Goal: Find specific fact: Find specific fact

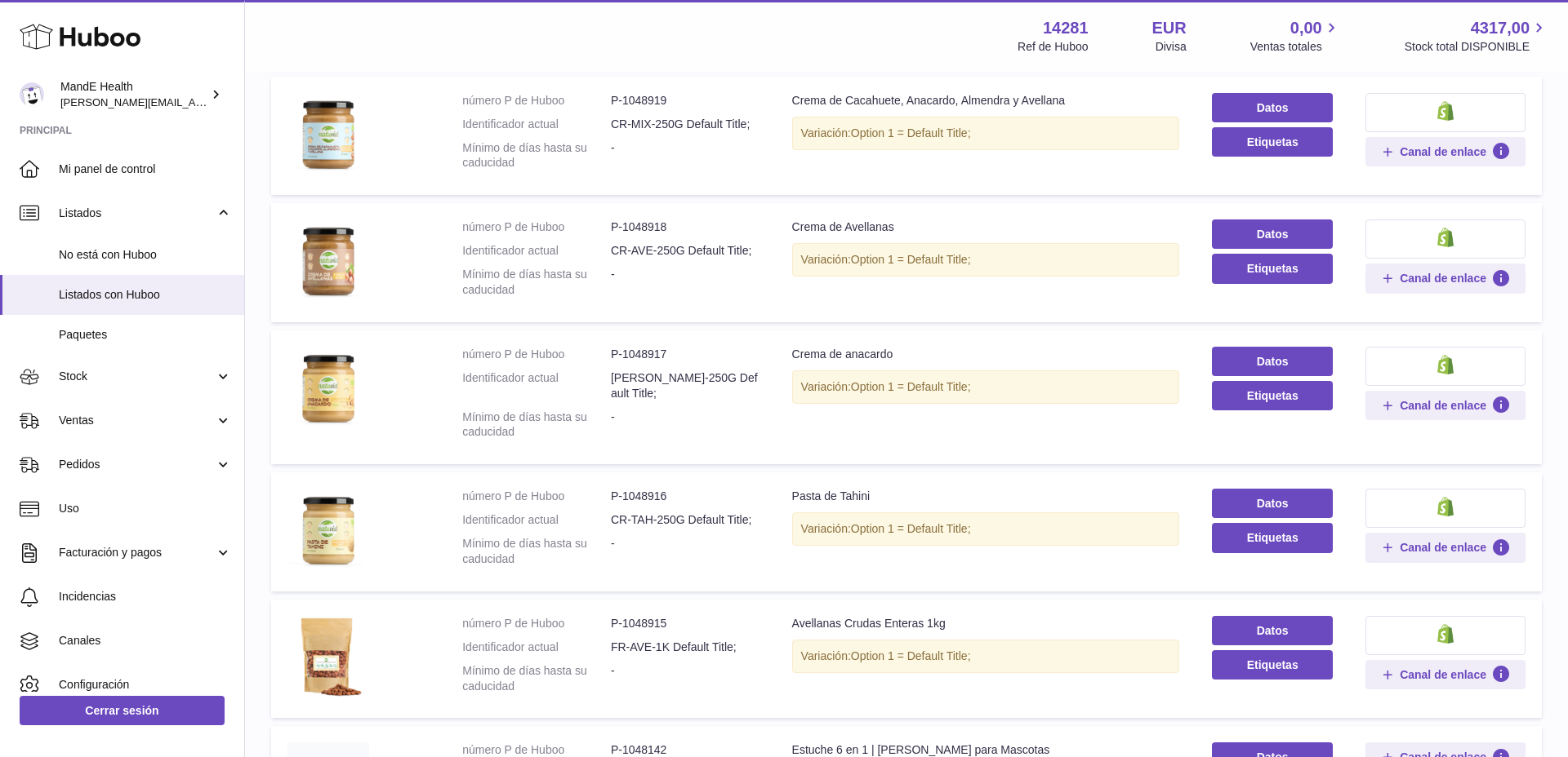
scroll to position [193, 0]
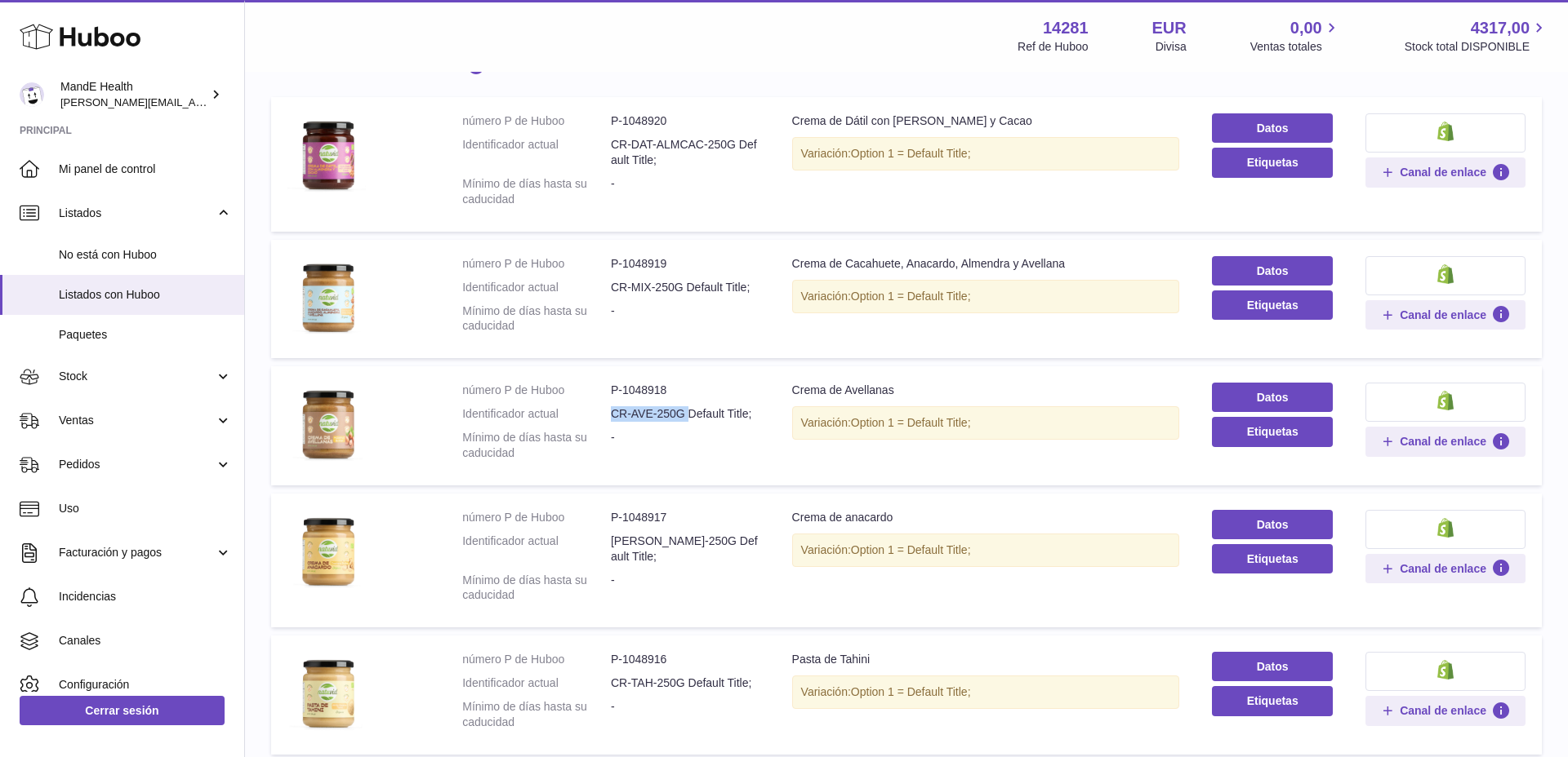
drag, startPoint x: 608, startPoint y: 411, endPoint x: 685, endPoint y: 414, distance: 77.1
click at [685, 414] on dl "número P de Huboo P-1048918 Identificador actual CR-AVE-250G Default Title; Mín…" at bounding box center [610, 426] width 297 height 87
copy dl "CR-AVE-250G"
click at [614, 414] on dd "CR-AVE-250G Default Title;" at bounding box center [685, 414] width 148 height 16
drag, startPoint x: 608, startPoint y: 410, endPoint x: 682, endPoint y: 413, distance: 74.1
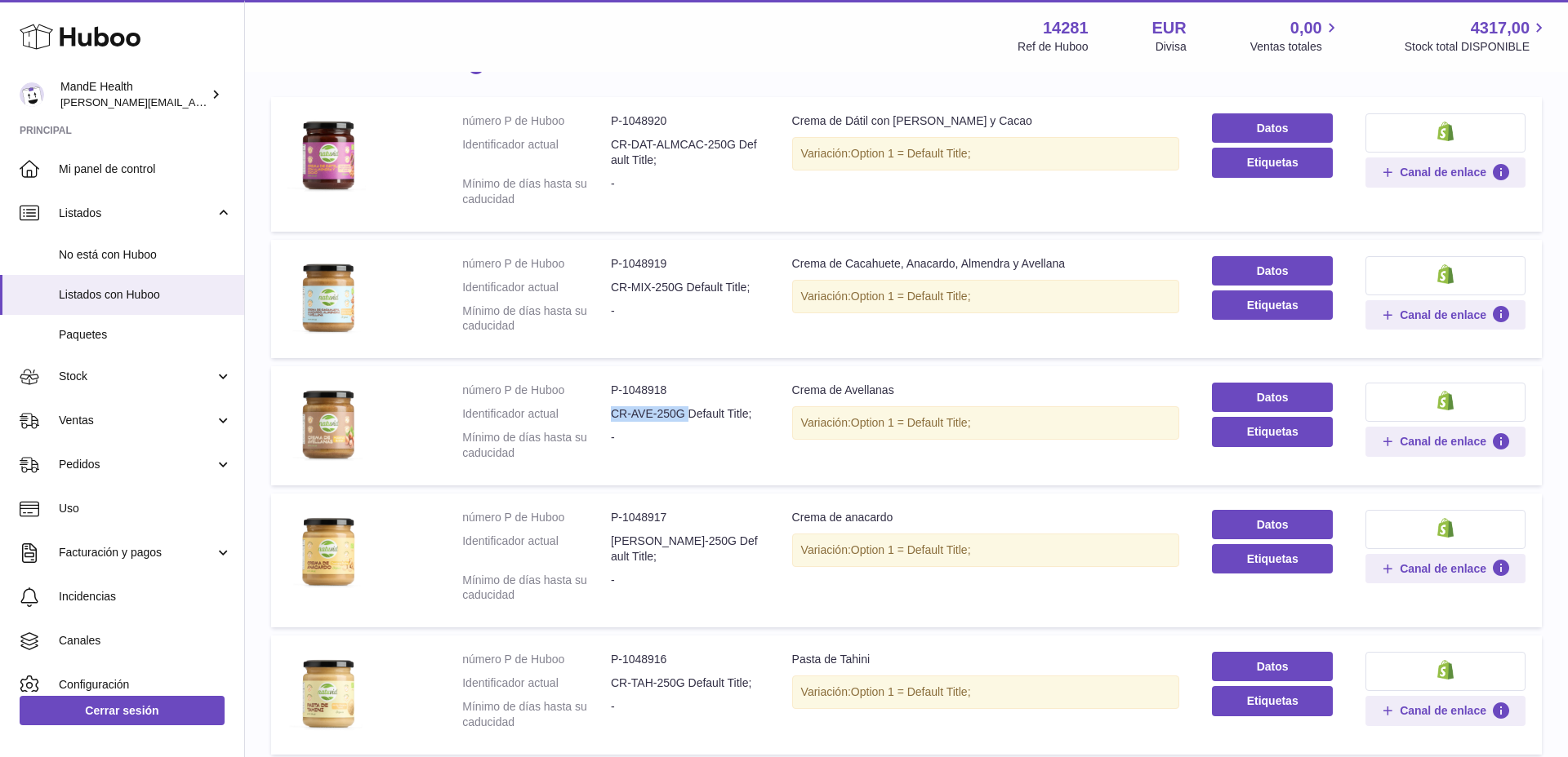
click at [682, 413] on dl "número P de Huboo P-1048918 Identificador actual CR-AVE-250G Default Title; Mín…" at bounding box center [610, 426] width 297 height 87
copy dl "CR-AVE-250G"
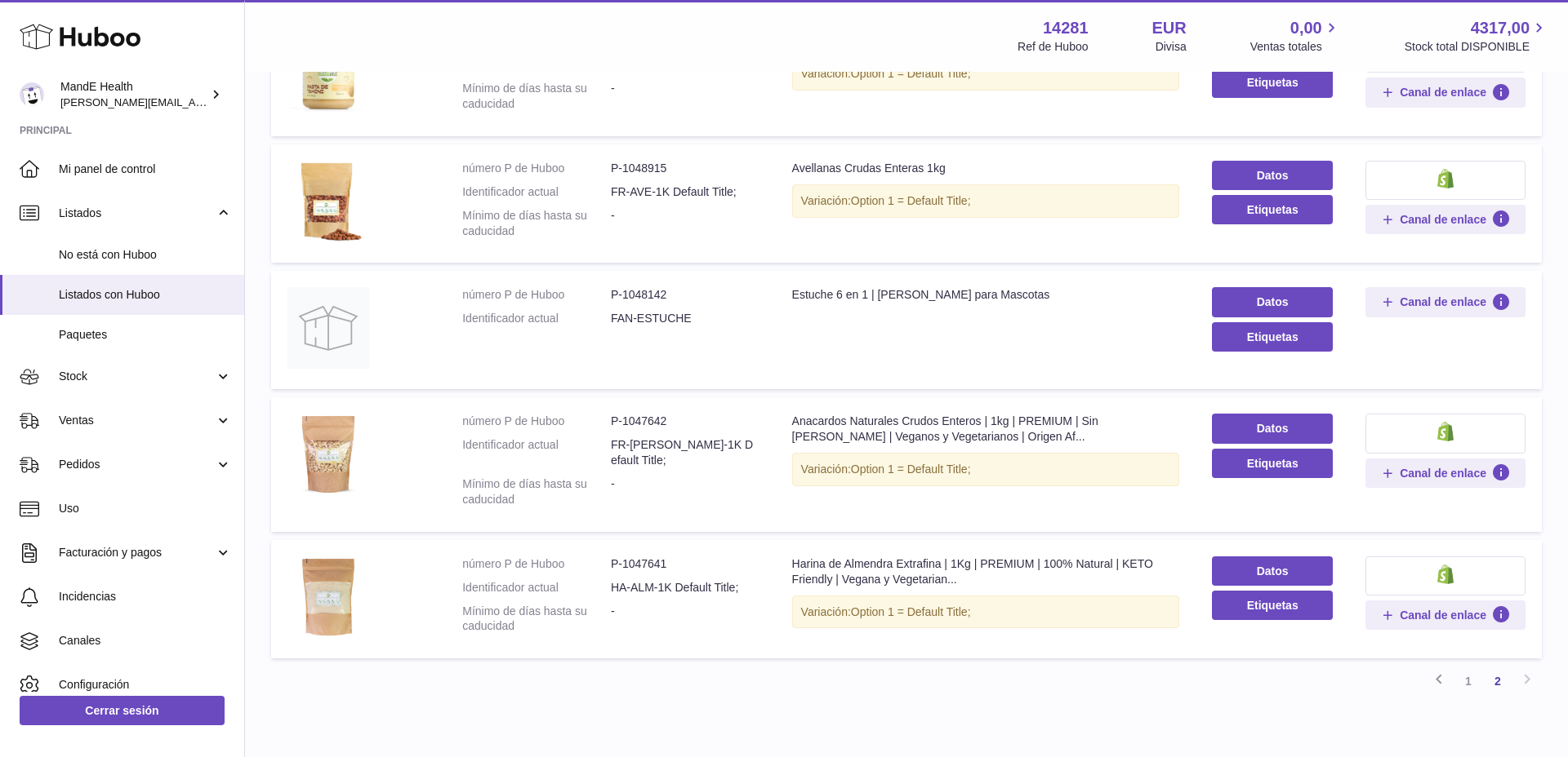
scroll to position [860, 0]
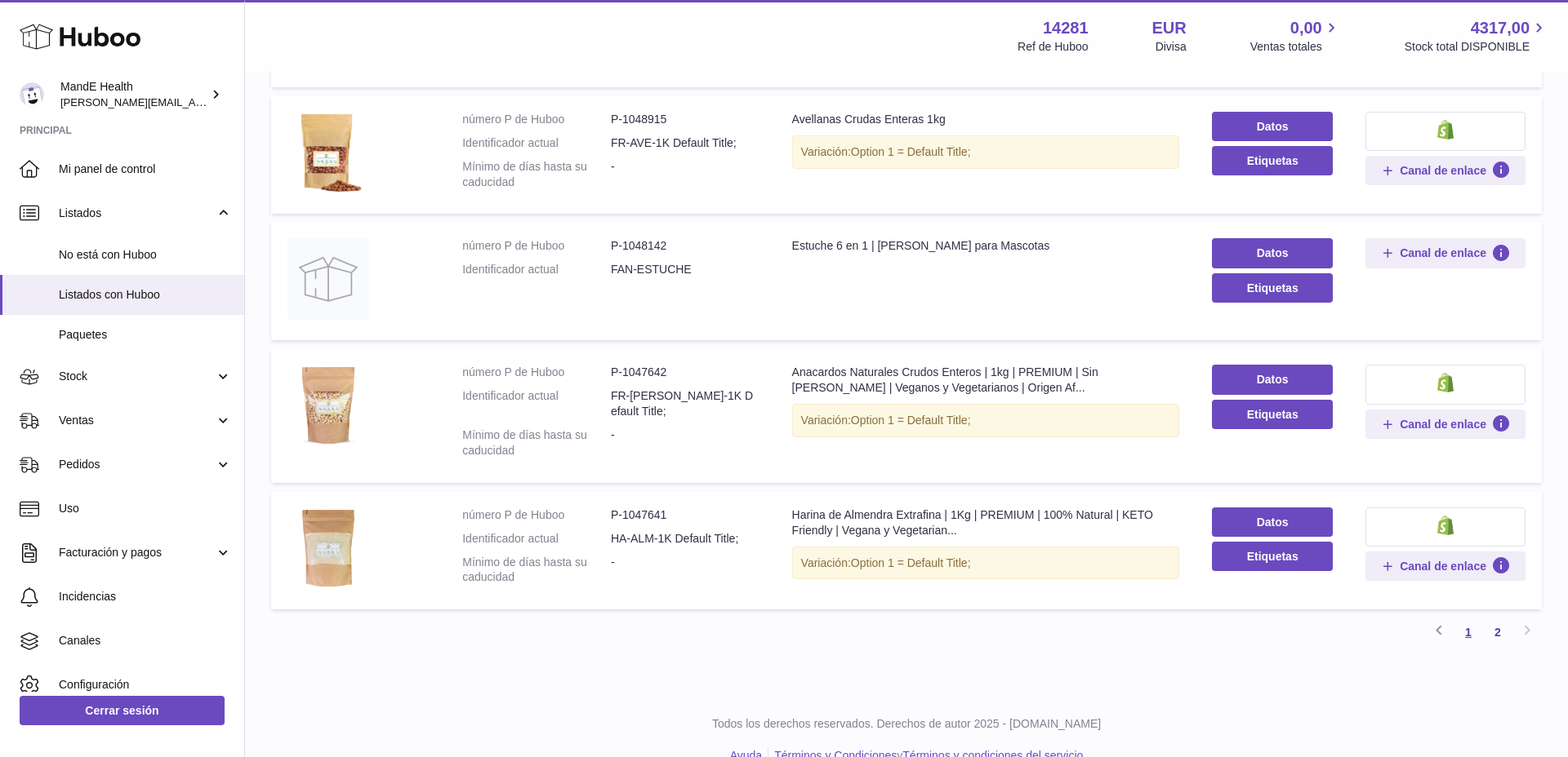
click at [1475, 618] on link "1" at bounding box center [1468, 632] width 30 height 30
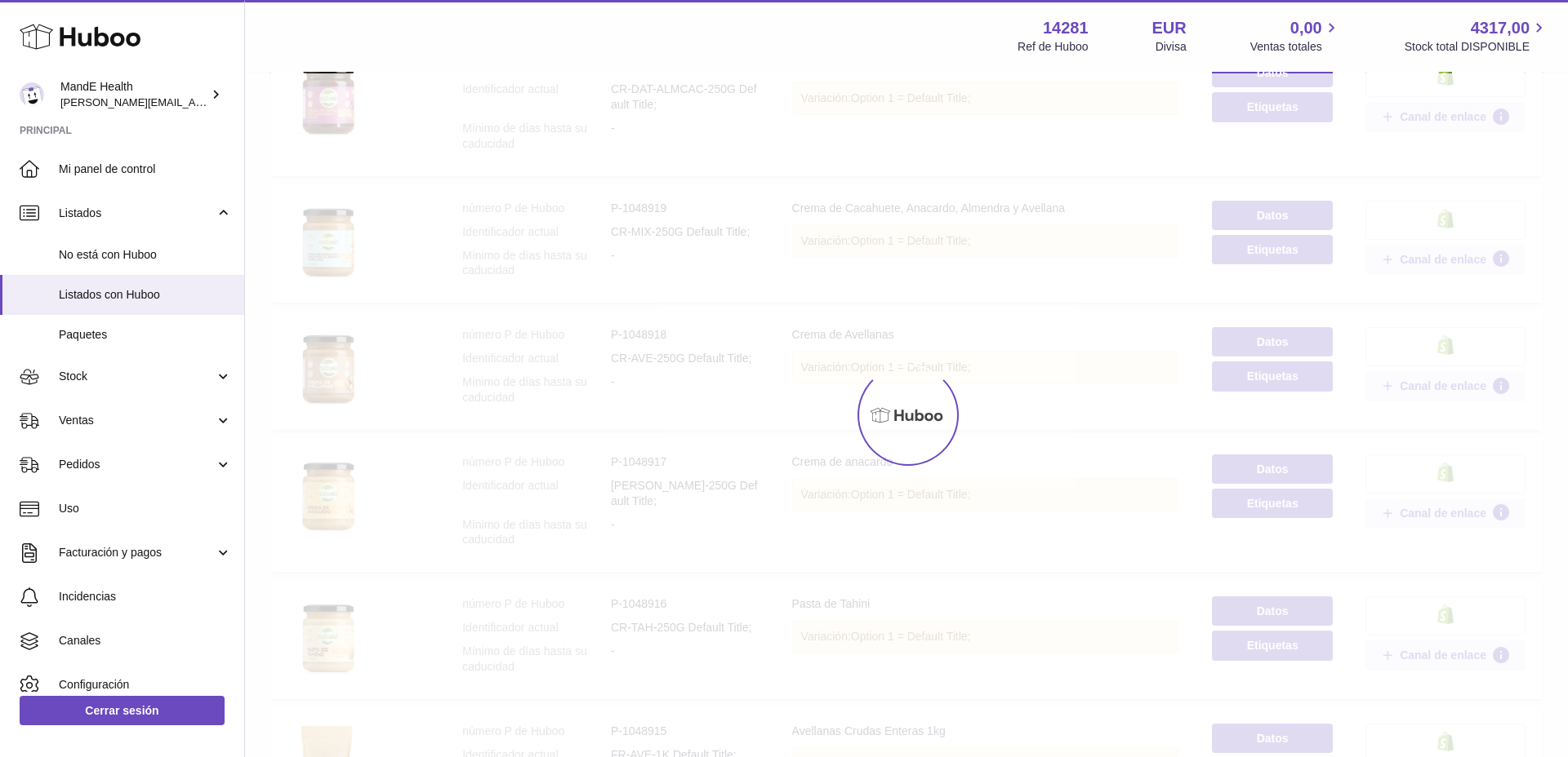
scroll to position [73, 0]
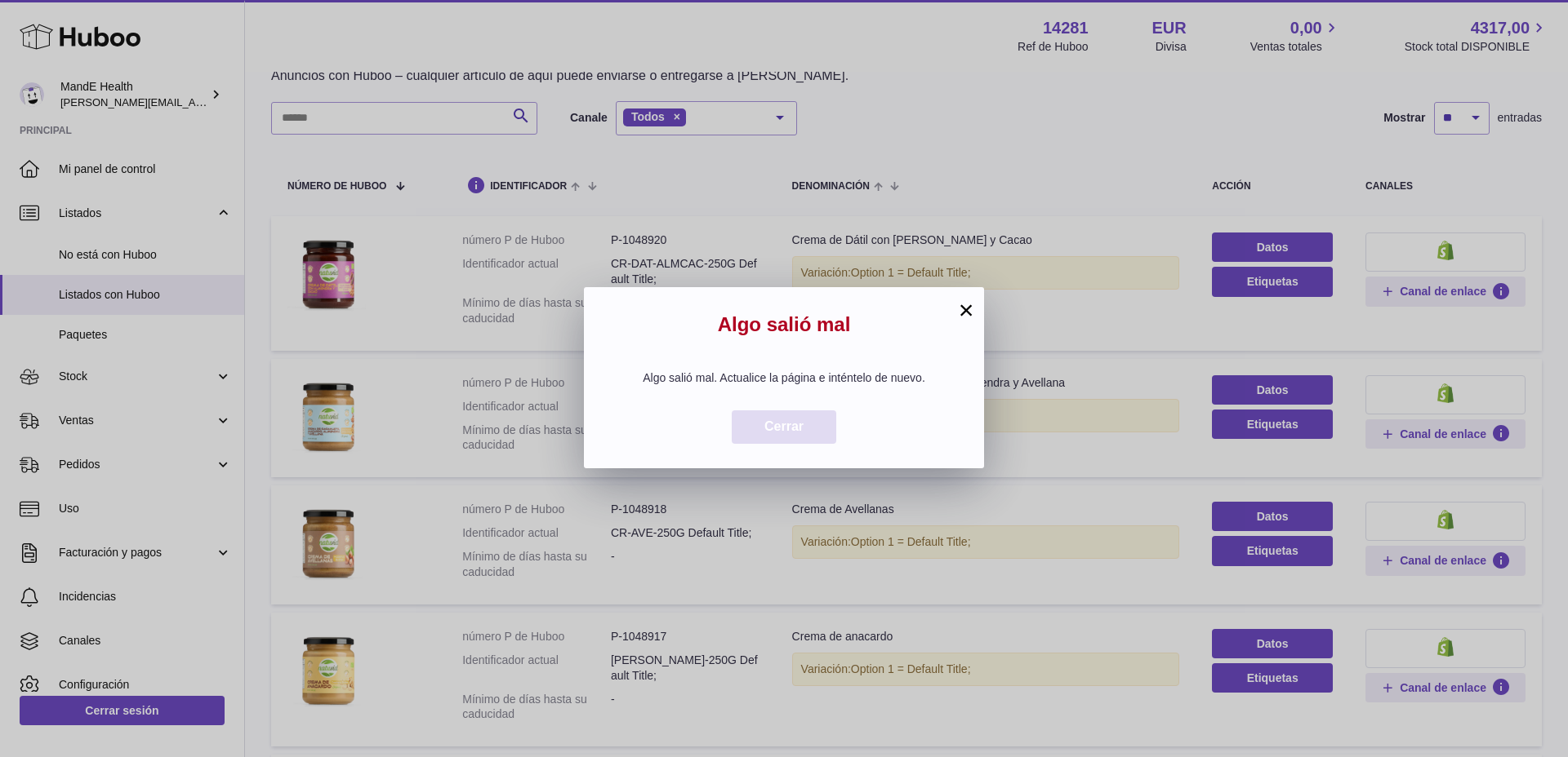
click at [792, 420] on span "Cerrar" at bounding box center [784, 426] width 40 height 14
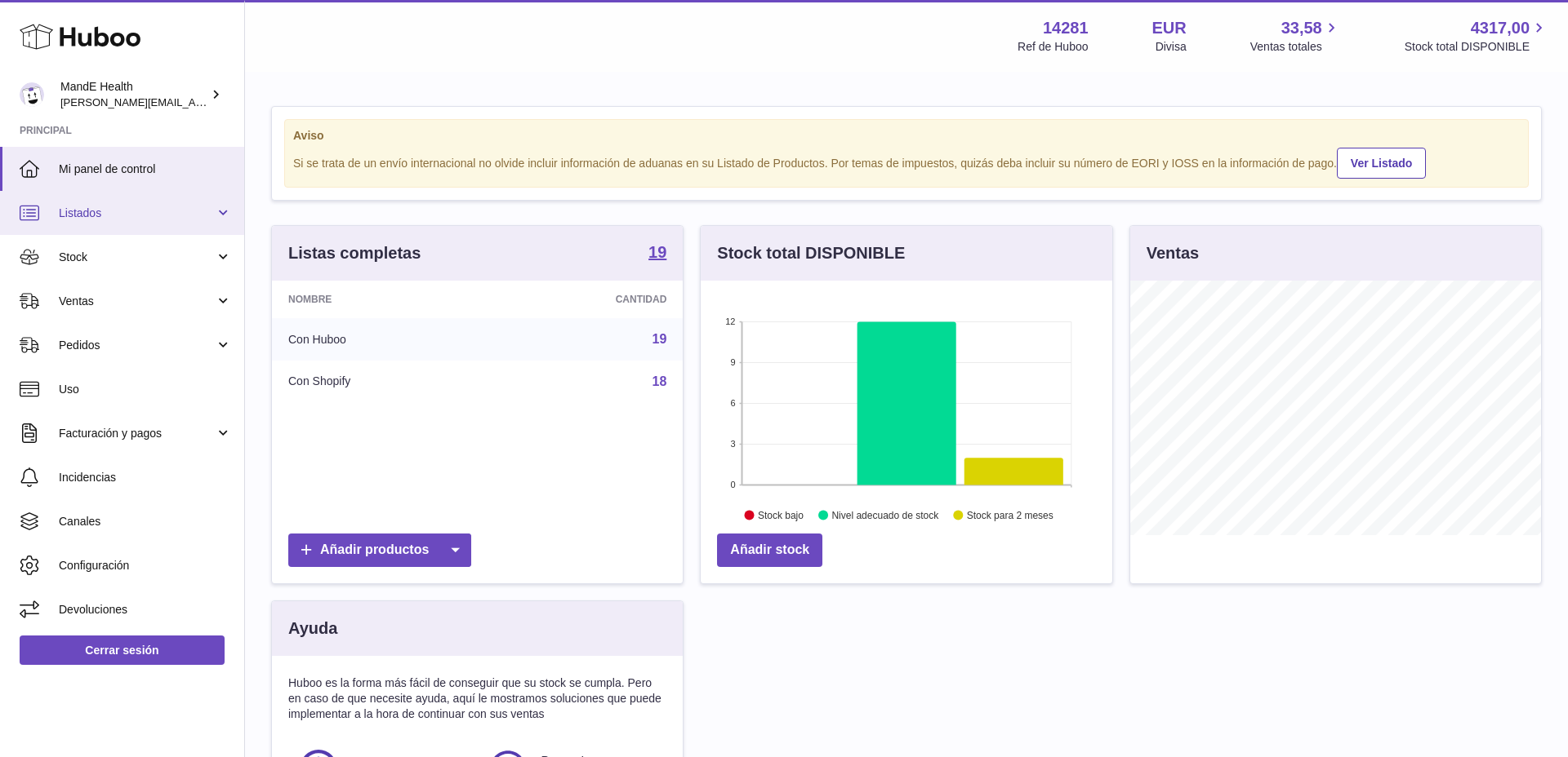
click at [112, 217] on span "Listados" at bounding box center [136, 213] width 156 height 16
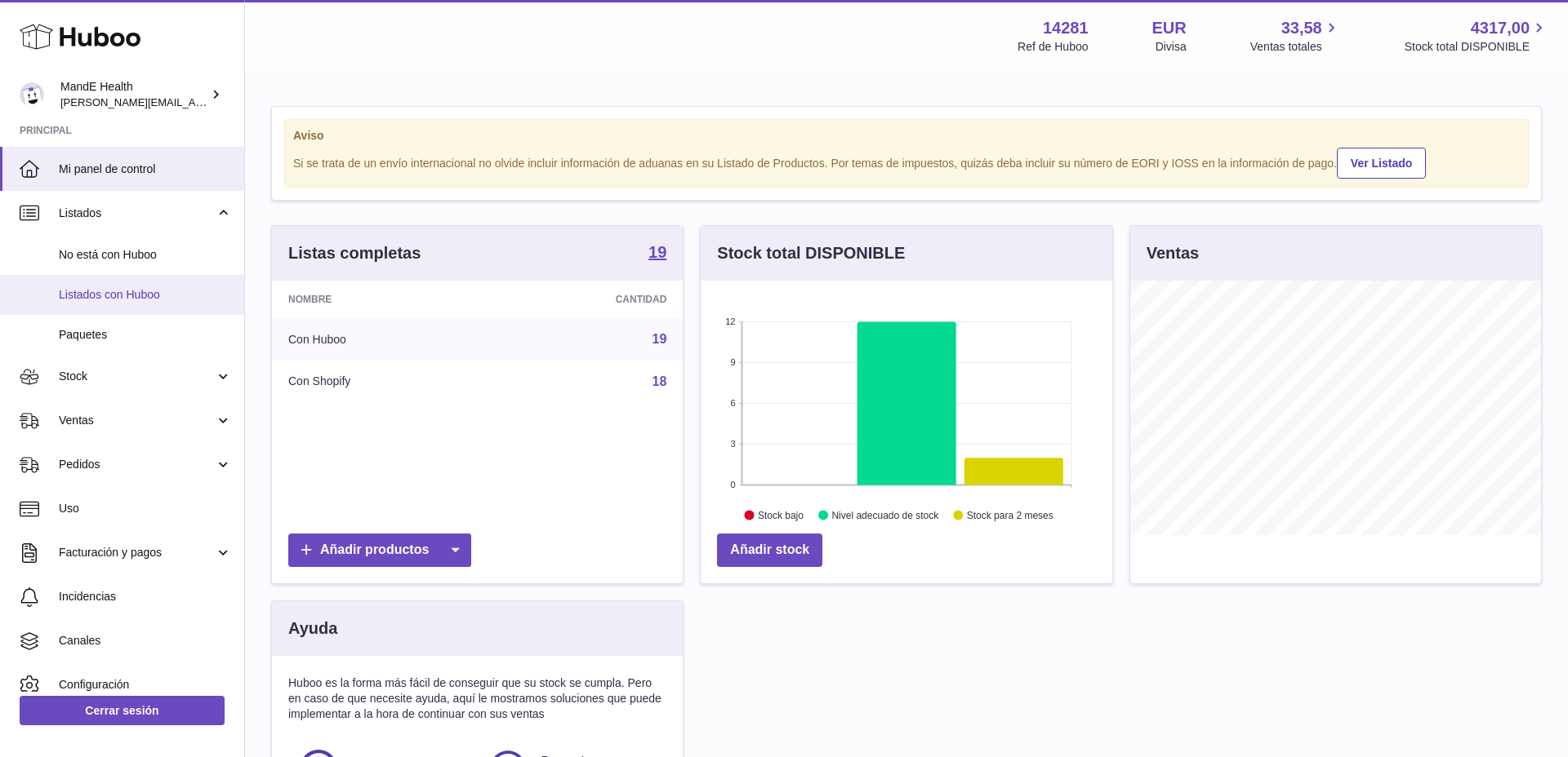
click at [89, 302] on span "Listados con Huboo" at bounding box center [144, 295] width 173 height 16
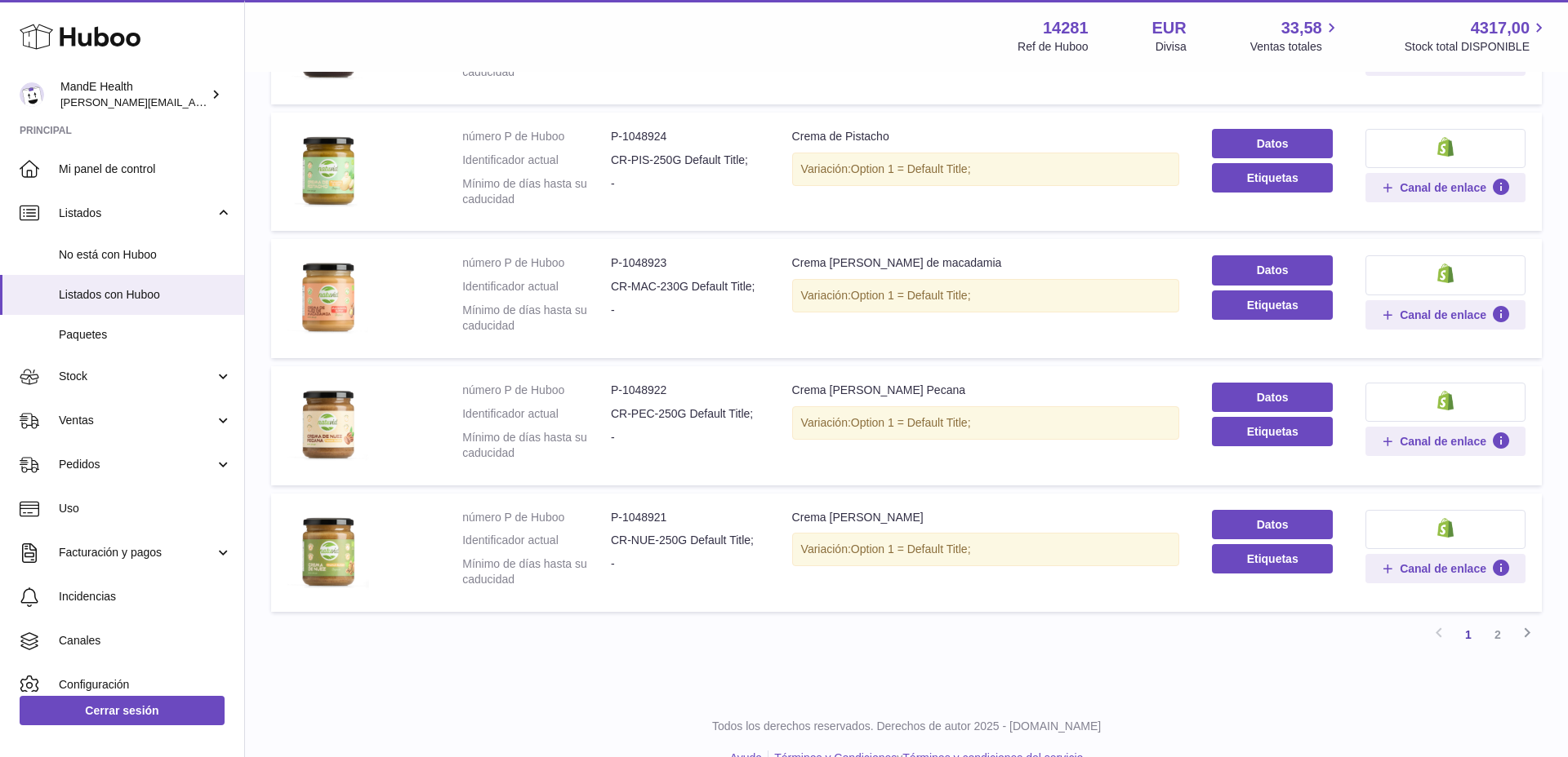
scroll to position [970, 0]
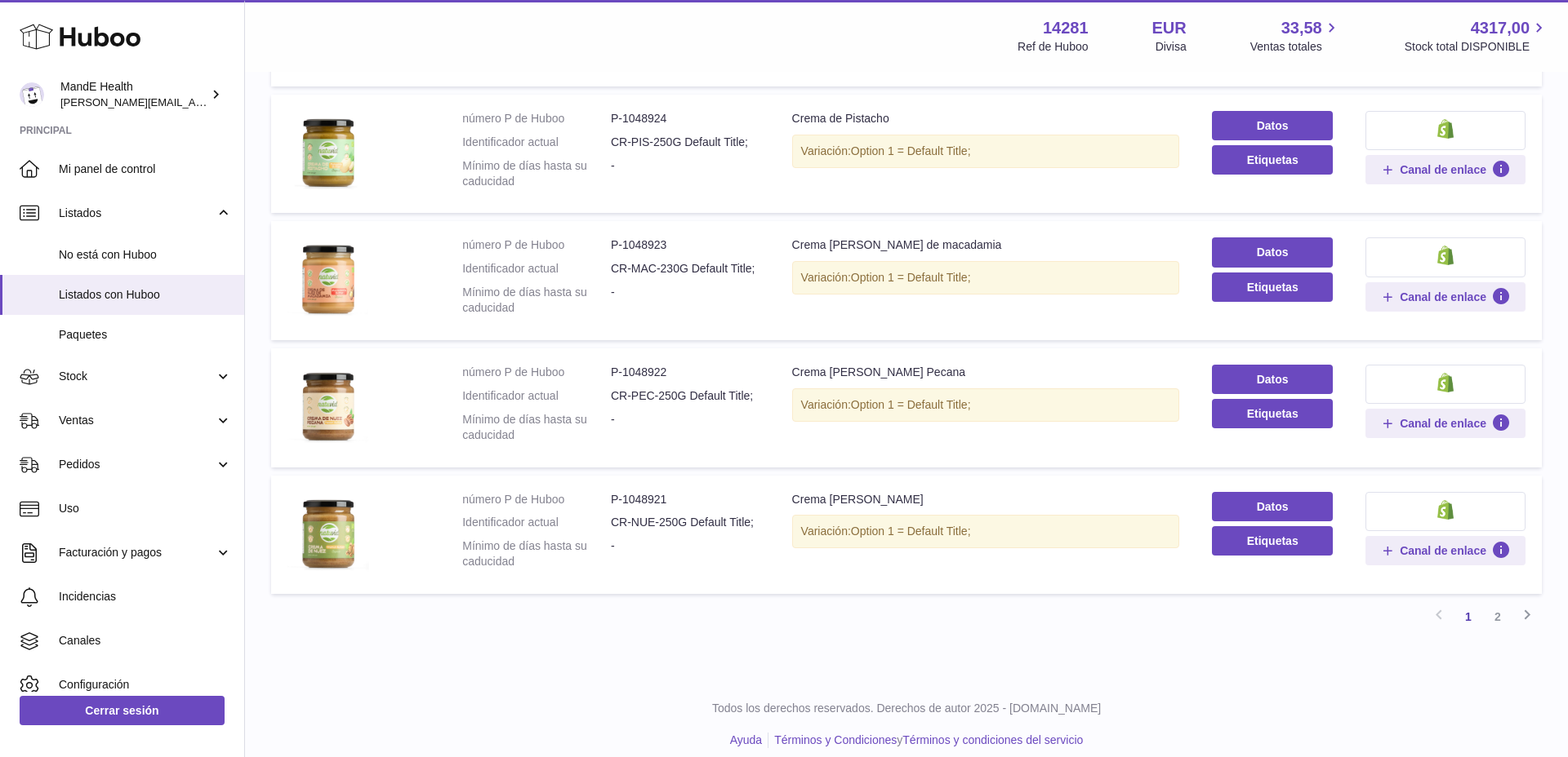
drag, startPoint x: 612, startPoint y: 382, endPoint x: 684, endPoint y: 381, distance: 72.0
click at [684, 388] on dd "CR-PEC-250G Default Title;" at bounding box center [685, 396] width 148 height 16
copy dd "CR-PEC-250G"
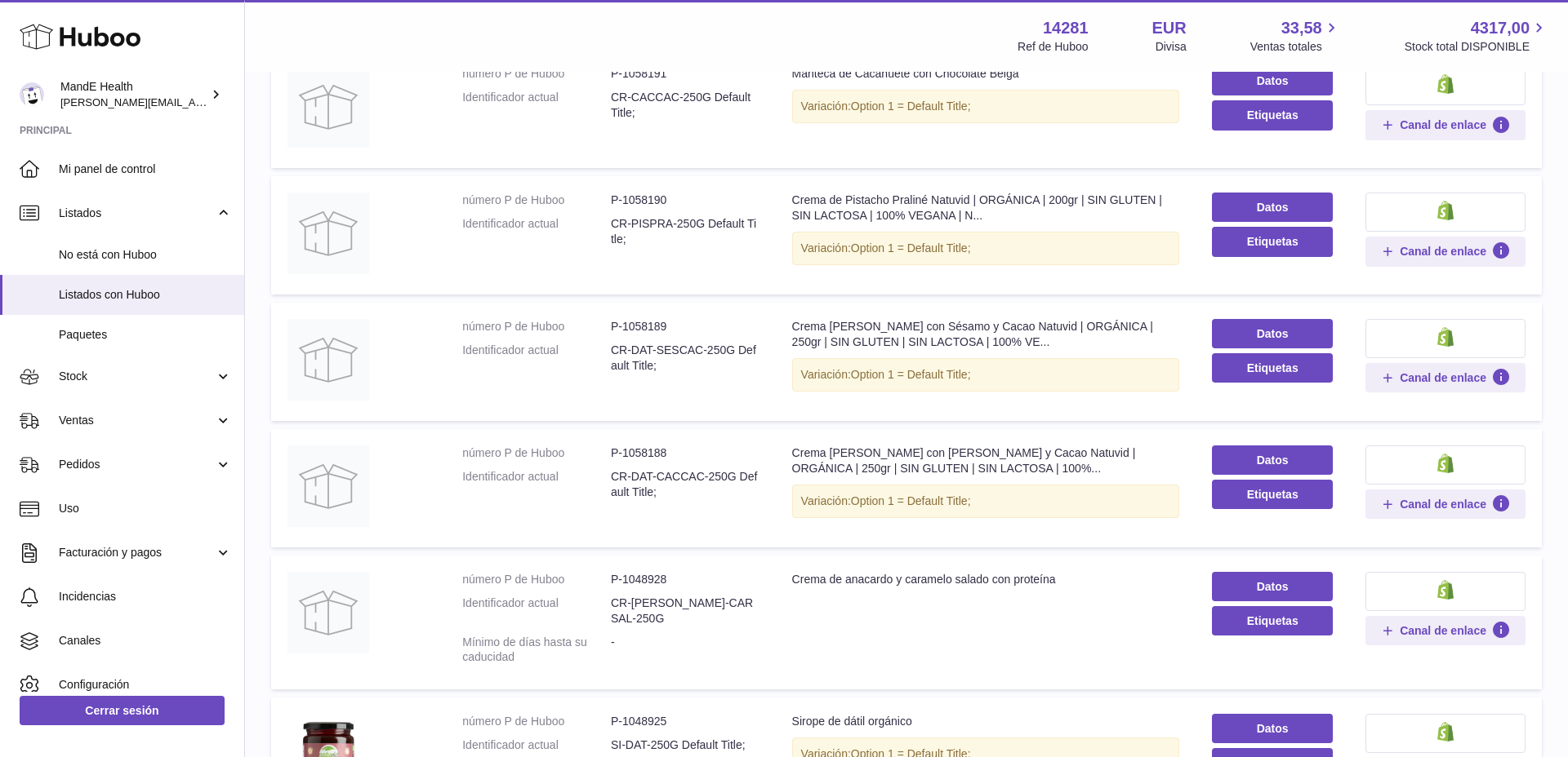
scroll to position [238, 0]
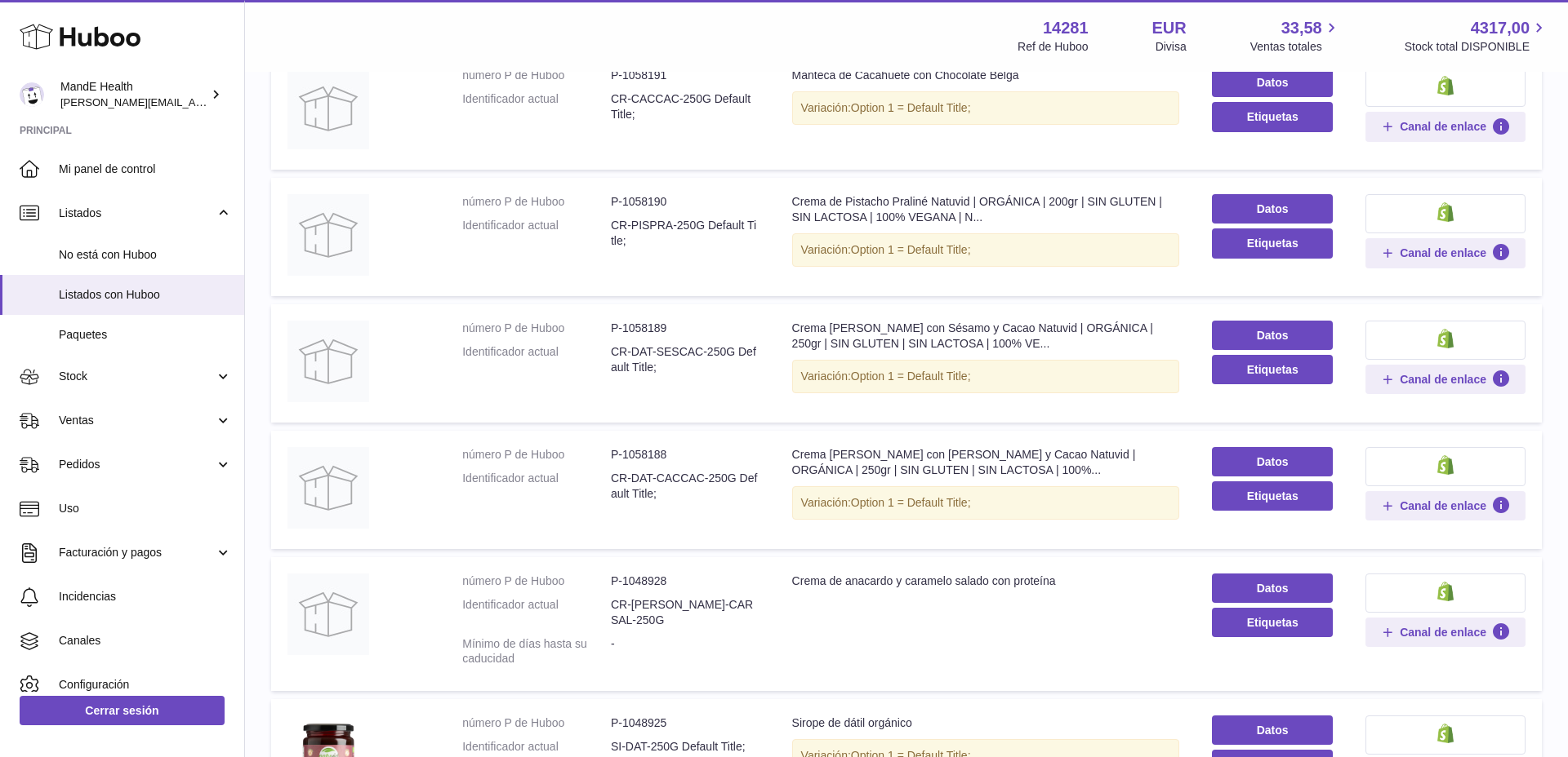
drag, startPoint x: 610, startPoint y: 606, endPoint x: 657, endPoint y: 610, distance: 47.2
click at [681, 603] on dd "CR-ANA-CARSAL-250G" at bounding box center [685, 612] width 148 height 31
drag, startPoint x: 614, startPoint y: 606, endPoint x: 740, endPoint y: 605, distance: 126.0
click at [740, 605] on dd "CR-ANA-CARSAL-250G" at bounding box center [685, 612] width 148 height 31
copy dd "CR-ANA-CARSAL-250G"
